Goal: Task Accomplishment & Management: Manage account settings

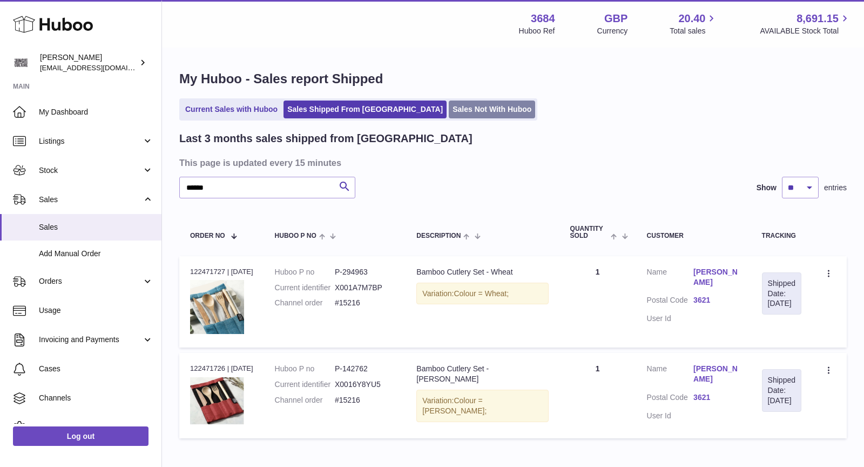
click at [456, 110] on link "Sales Not With Huboo" at bounding box center [492, 109] width 86 height 18
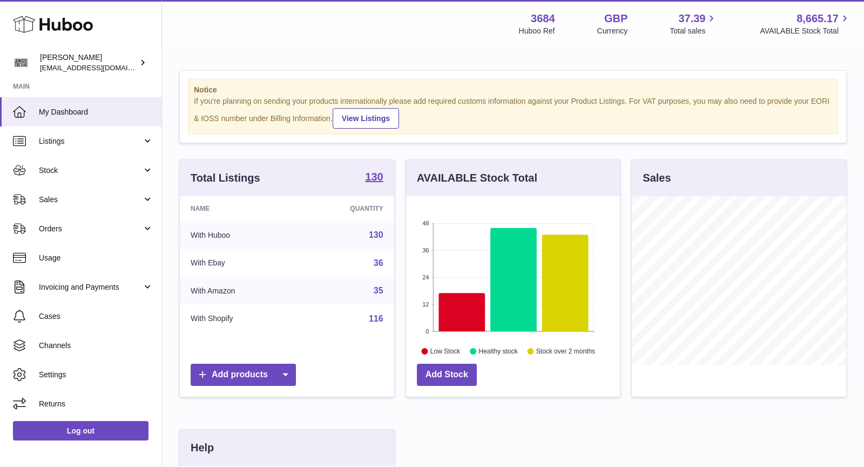
scroll to position [168, 214]
click at [69, 199] on span "Sales" at bounding box center [90, 199] width 103 height 10
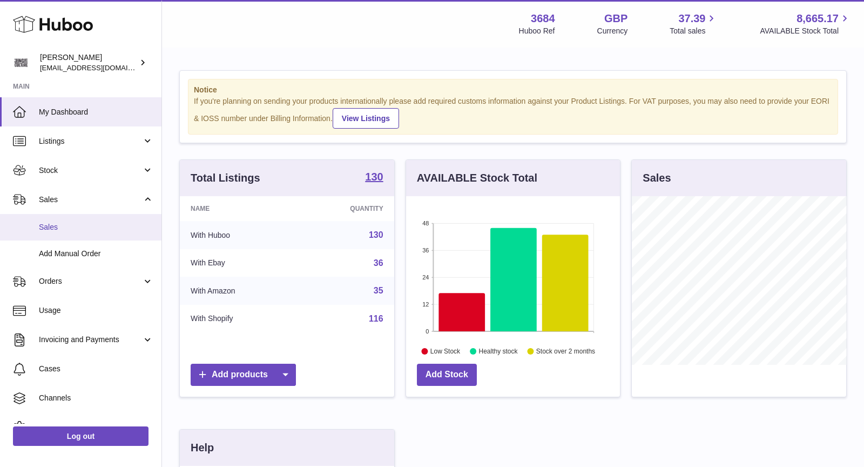
click at [89, 222] on span "Sales" at bounding box center [96, 227] width 114 height 10
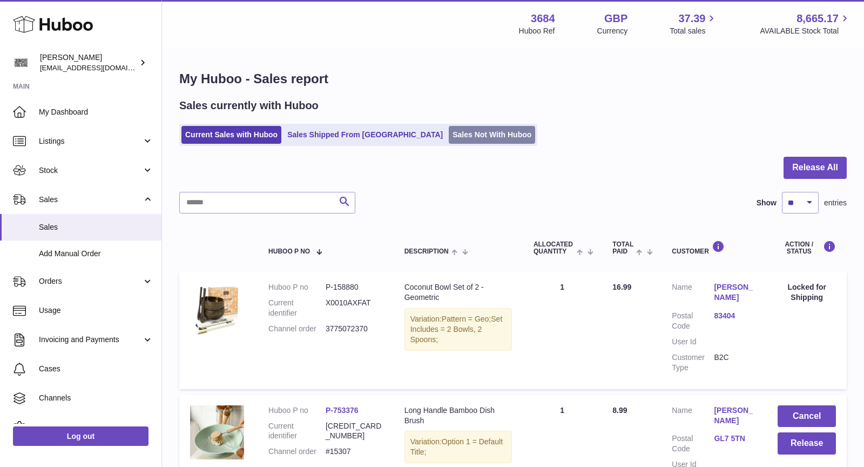
click at [449, 134] on link "Sales Not With Huboo" at bounding box center [492, 135] width 86 height 18
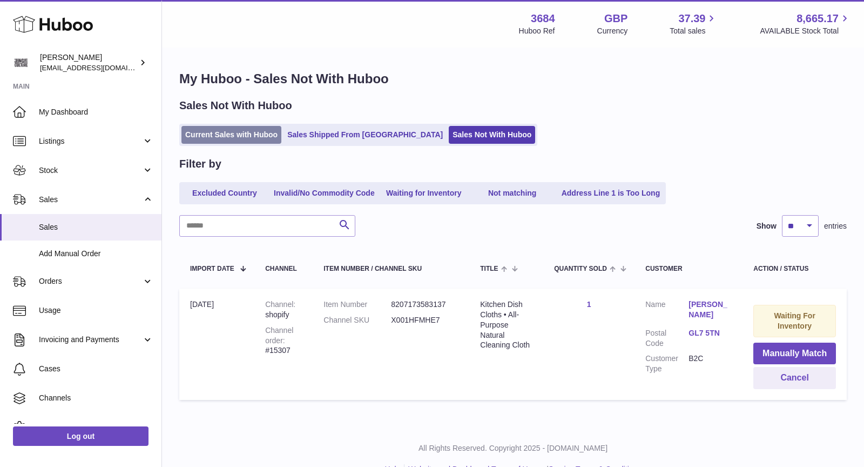
click at [251, 132] on link "Current Sales with Huboo" at bounding box center [231, 135] width 100 height 18
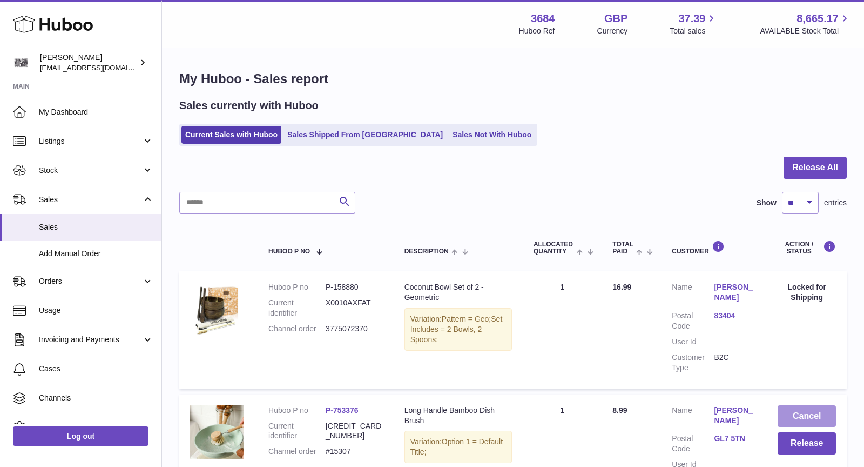
click at [812, 418] on button "Cancel" at bounding box center [807, 416] width 58 height 22
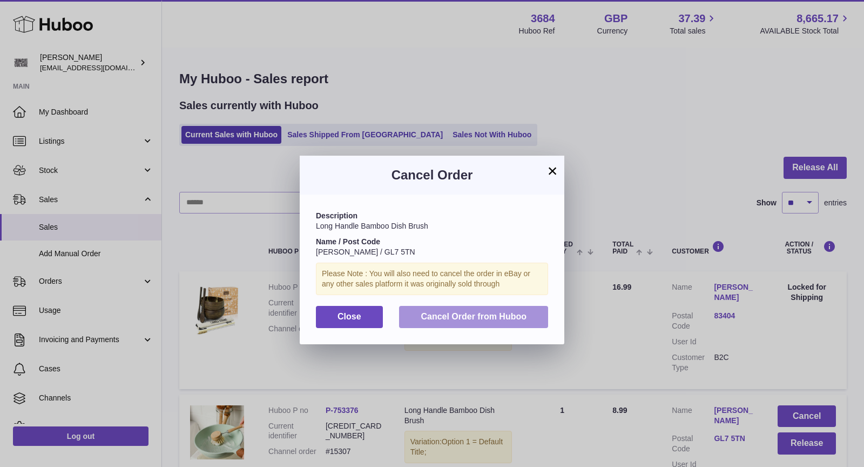
click at [477, 312] on span "Cancel Order from Huboo" at bounding box center [474, 316] width 106 height 9
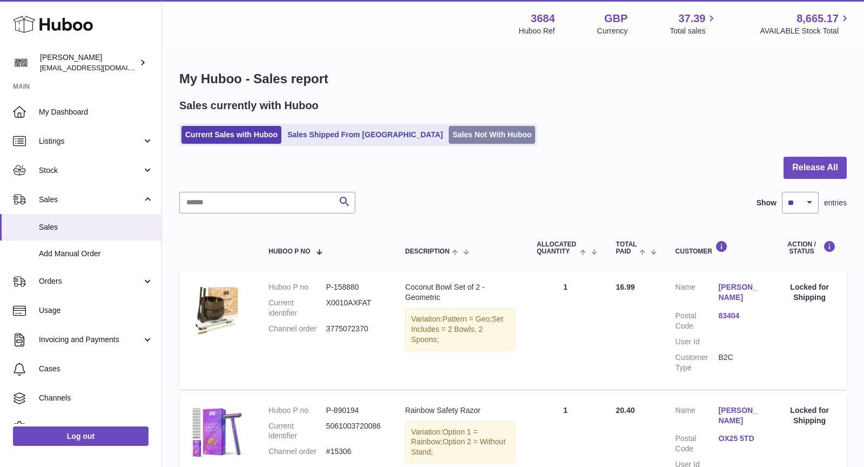
click at [449, 131] on link "Sales Not With Huboo" at bounding box center [492, 135] width 86 height 18
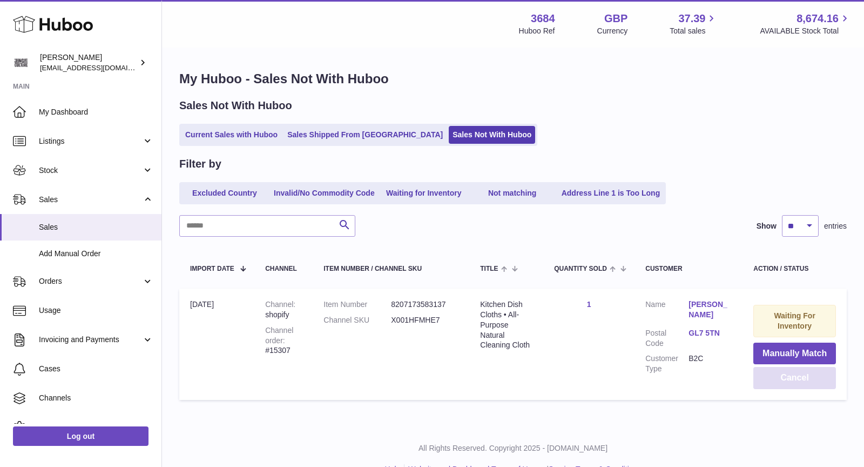
click at [794, 381] on button "Cancel" at bounding box center [794, 378] width 83 height 22
